Goal: Information Seeking & Learning: Learn about a topic

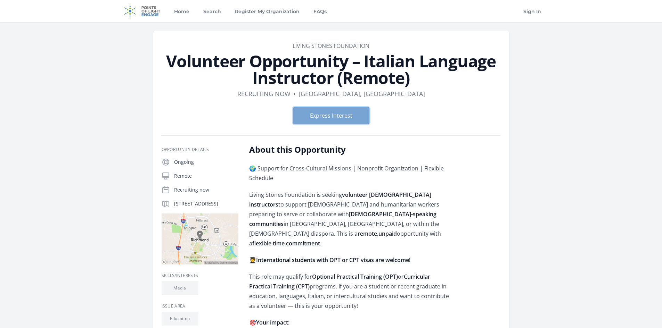
click at [332, 114] on button "Express Interest" at bounding box center [331, 115] width 76 height 17
click at [175, 13] on link "Home" at bounding box center [182, 11] width 18 height 22
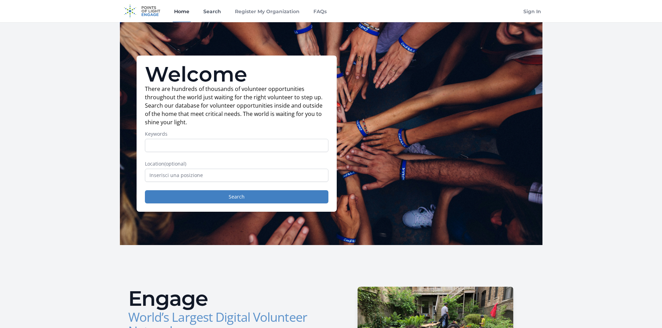
click at [206, 13] on link "Search" at bounding box center [212, 11] width 21 height 22
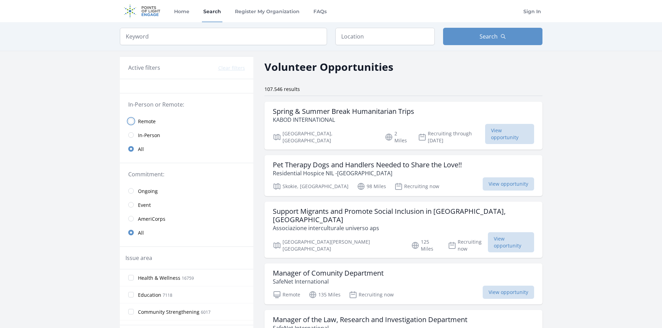
click at [131, 123] on input "radio" at bounding box center [131, 122] width 6 height 6
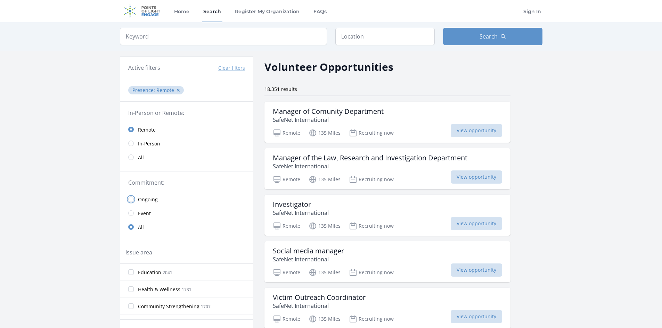
click at [130, 199] on input "radio" at bounding box center [131, 200] width 6 height 6
click at [131, 271] on input "Education 1949" at bounding box center [131, 273] width 6 height 6
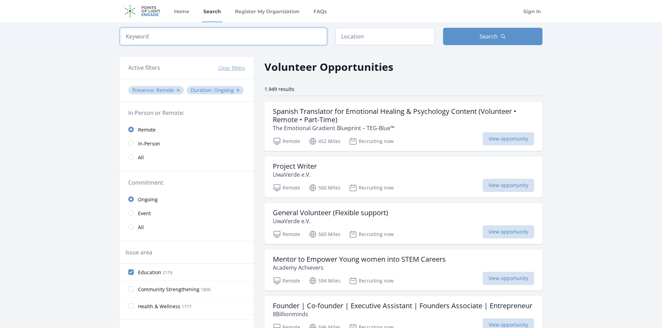
click at [169, 39] on input "search" at bounding box center [223, 36] width 207 height 17
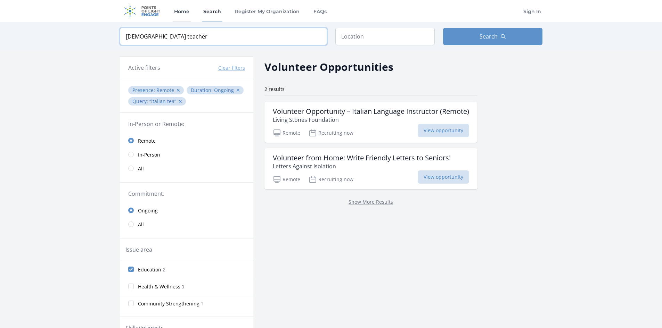
type input "italian teacher"
click button "submit" at bounding box center [0, 0] width 0 height 0
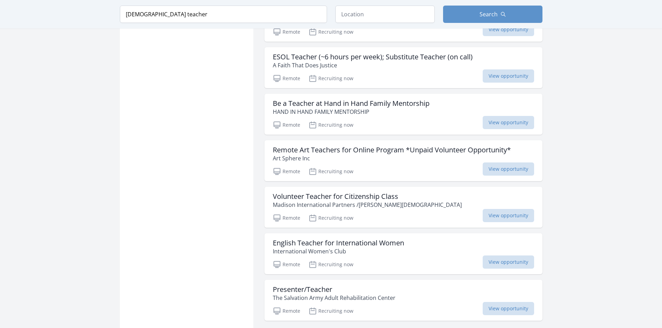
scroll to position [765, 0]
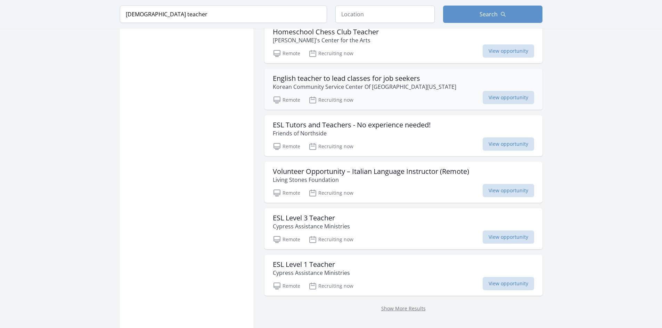
scroll to position [1738, 0]
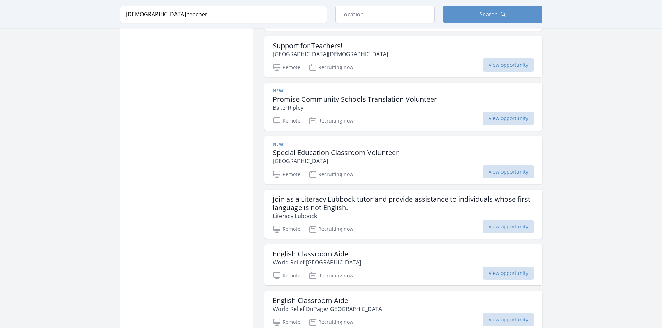
scroll to position [2606, 0]
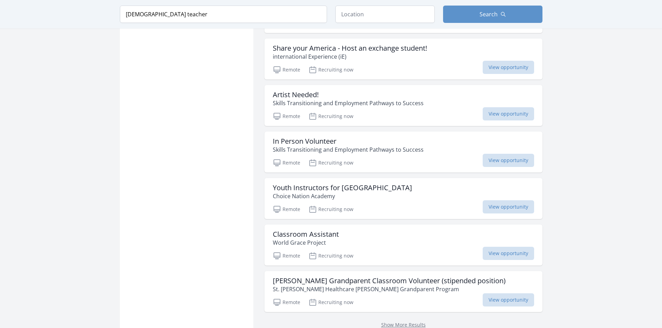
scroll to position [3614, 0]
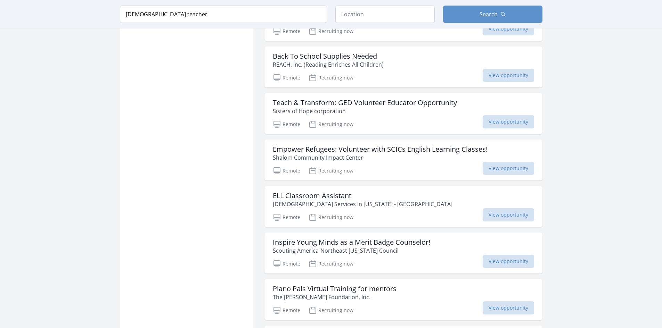
scroll to position [4414, 0]
